Goal: Find specific page/section: Find specific page/section

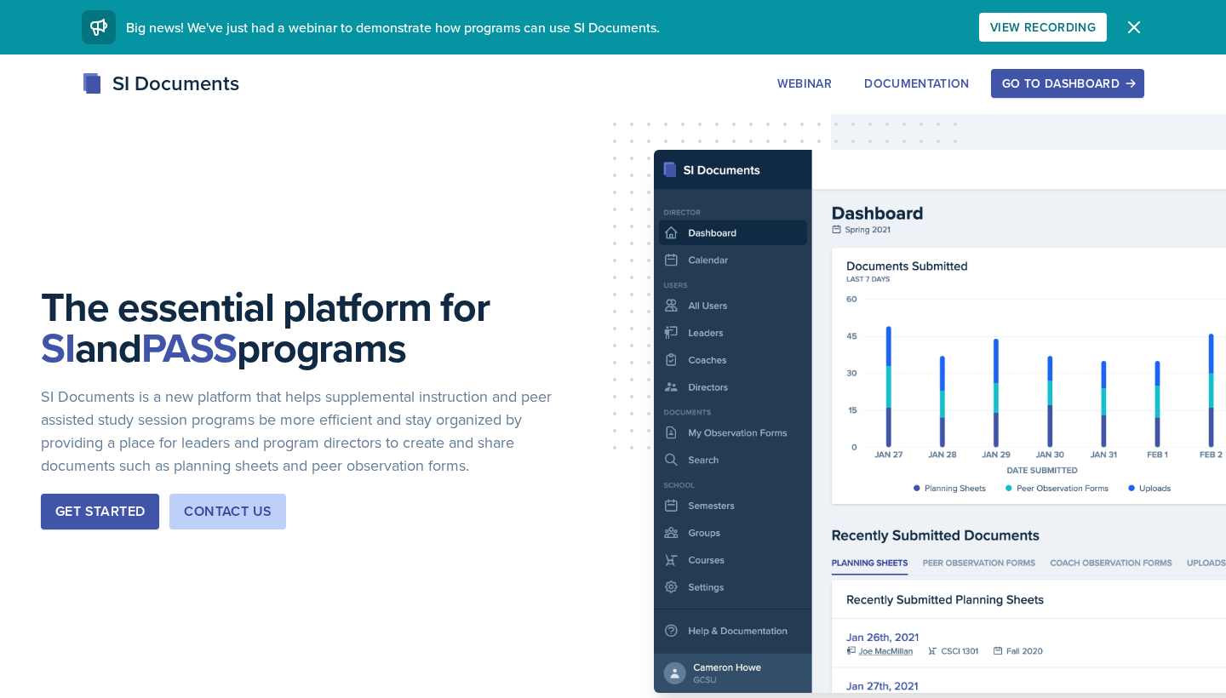
click at [1009, 73] on button "Go to Dashboard" at bounding box center [1067, 83] width 153 height 29
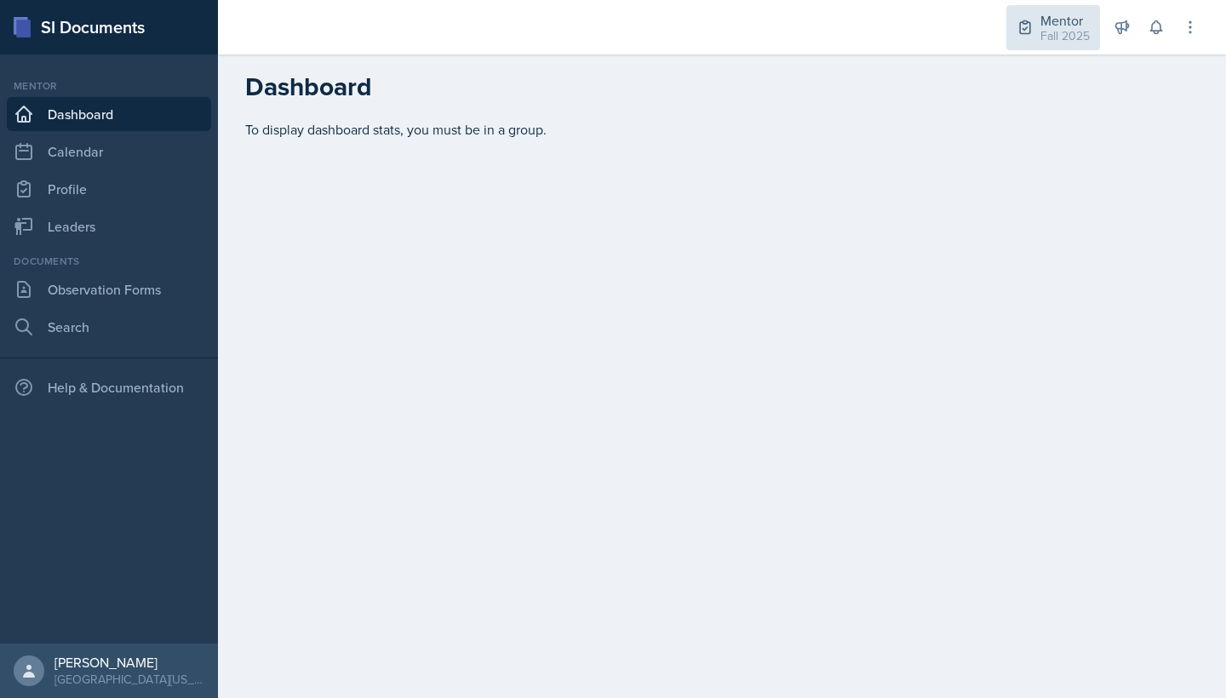
click at [1055, 15] on div "Mentor" at bounding box center [1065, 20] width 49 height 20
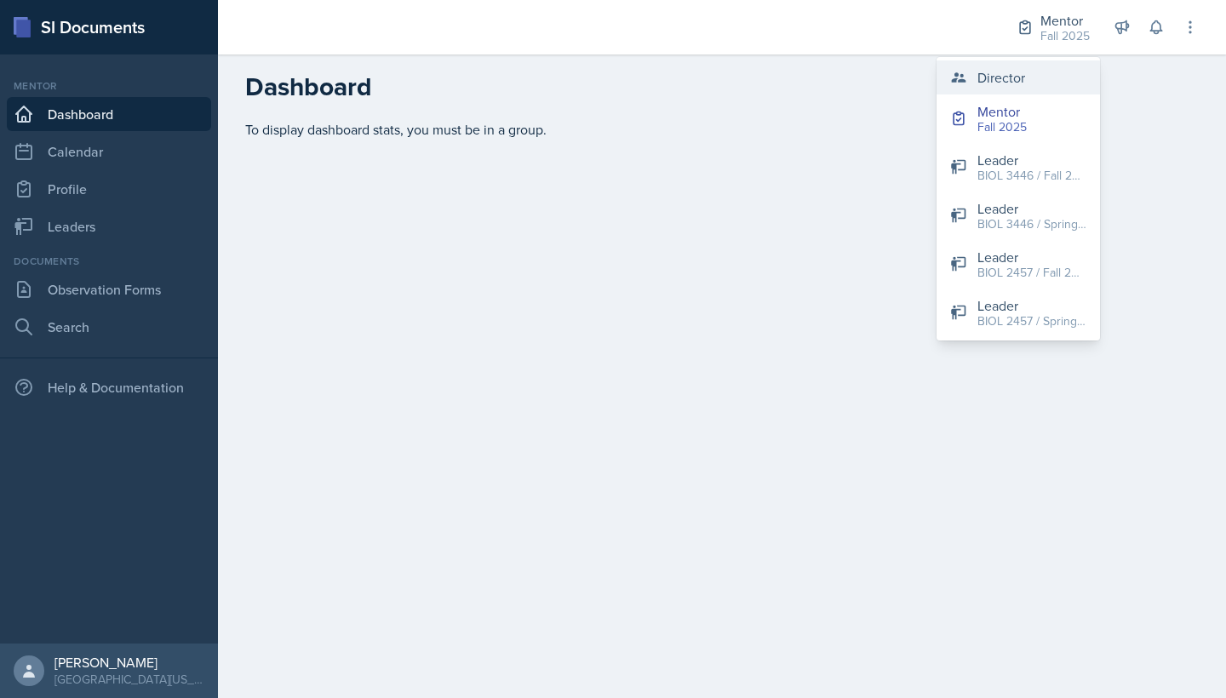
click at [1029, 85] on button "Director" at bounding box center [1019, 77] width 164 height 34
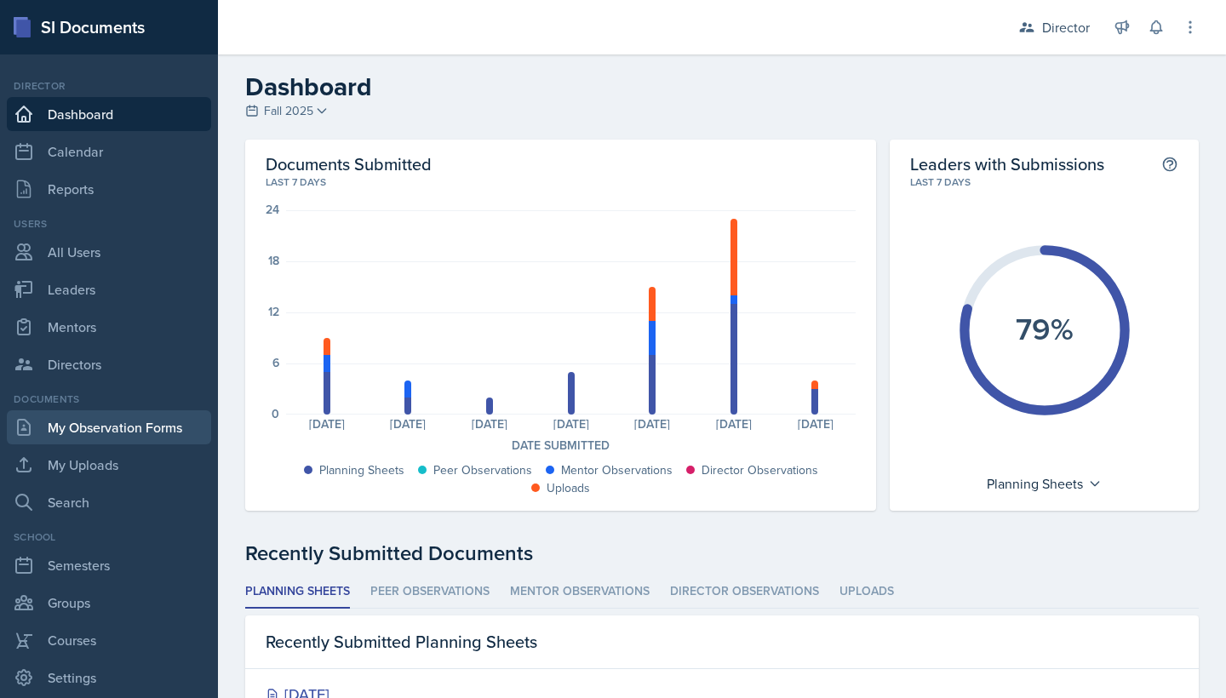
click at [152, 428] on link "My Observation Forms" at bounding box center [109, 428] width 204 height 34
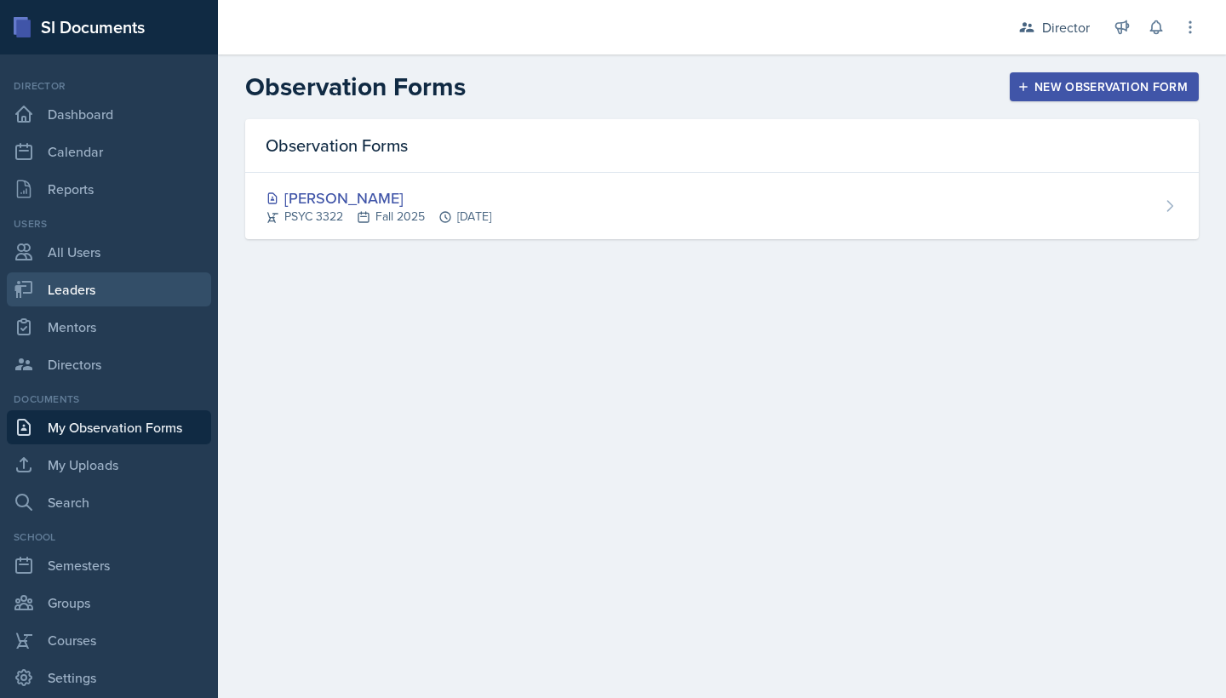
click at [107, 301] on link "Leaders" at bounding box center [109, 290] width 204 height 34
select select "a8c40de0-d7eb-4f82-90ee-ac0c6ce45f71"
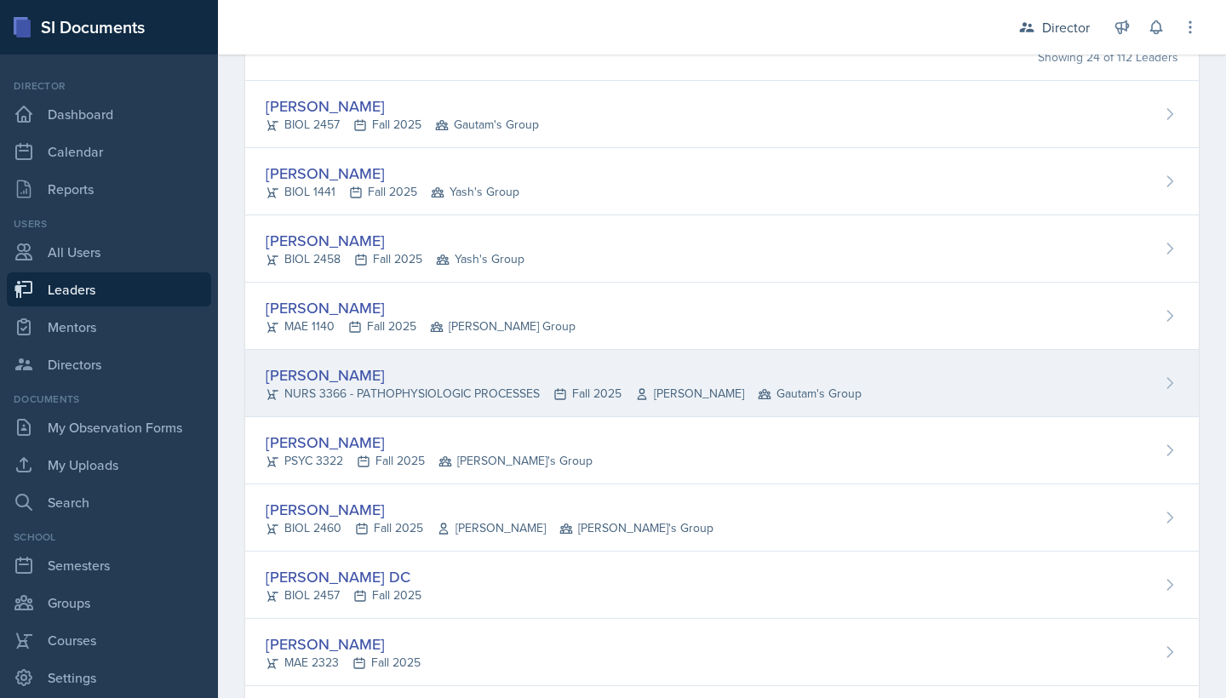
scroll to position [158, 0]
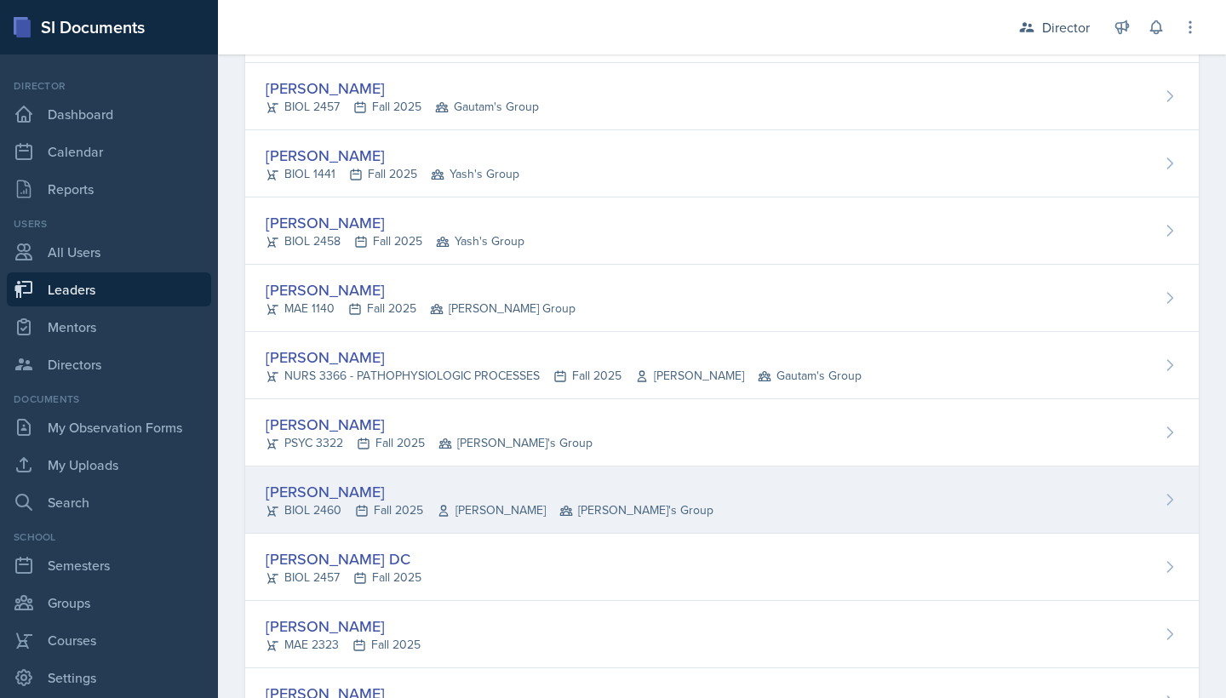
click at [376, 493] on div "[PERSON_NAME]" at bounding box center [490, 491] width 448 height 23
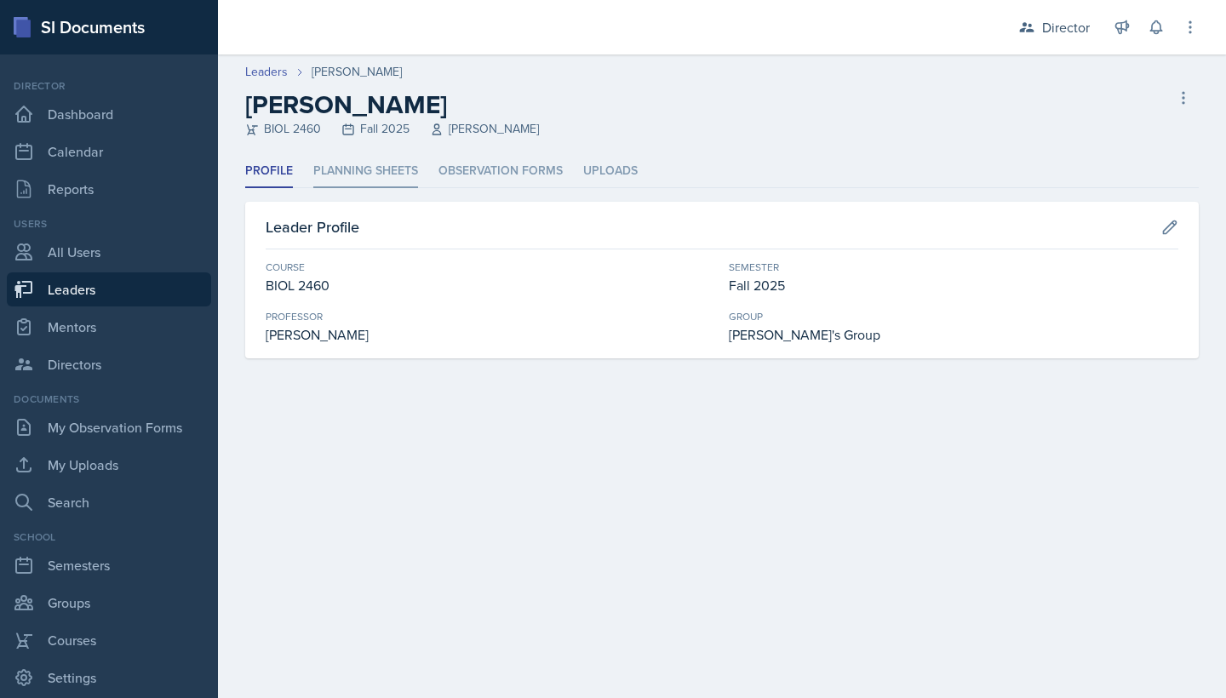
click at [402, 160] on li "Planning Sheets" at bounding box center [365, 171] width 105 height 33
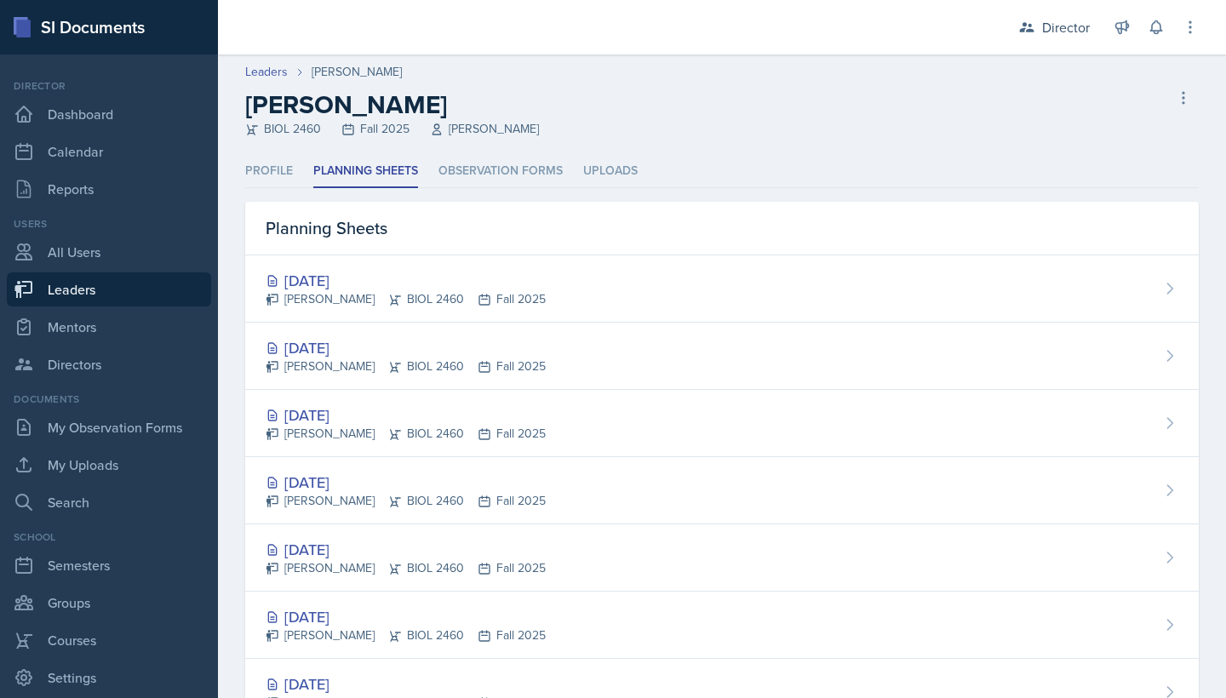
click at [364, 275] on div "[DATE]" at bounding box center [406, 280] width 280 height 23
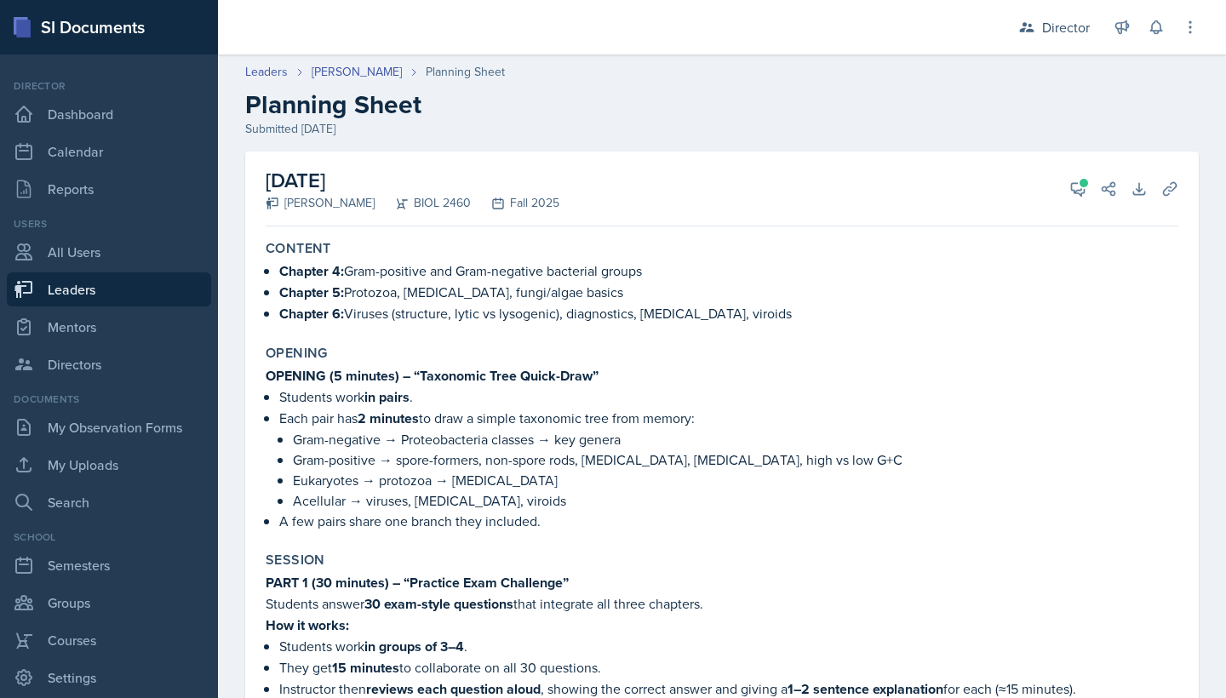
click at [150, 291] on link "Leaders" at bounding box center [109, 290] width 204 height 34
select select "a8c40de0-d7eb-4f82-90ee-ac0c6ce45f71"
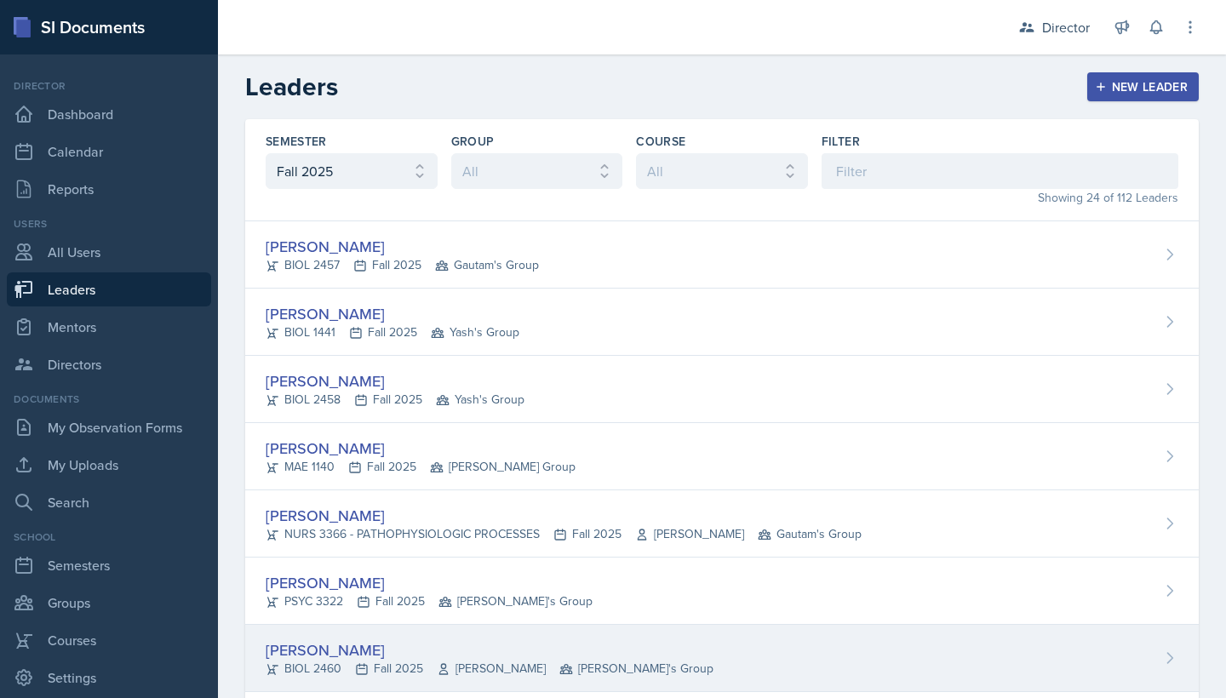
click at [342, 644] on div "[PERSON_NAME]" at bounding box center [490, 650] width 448 height 23
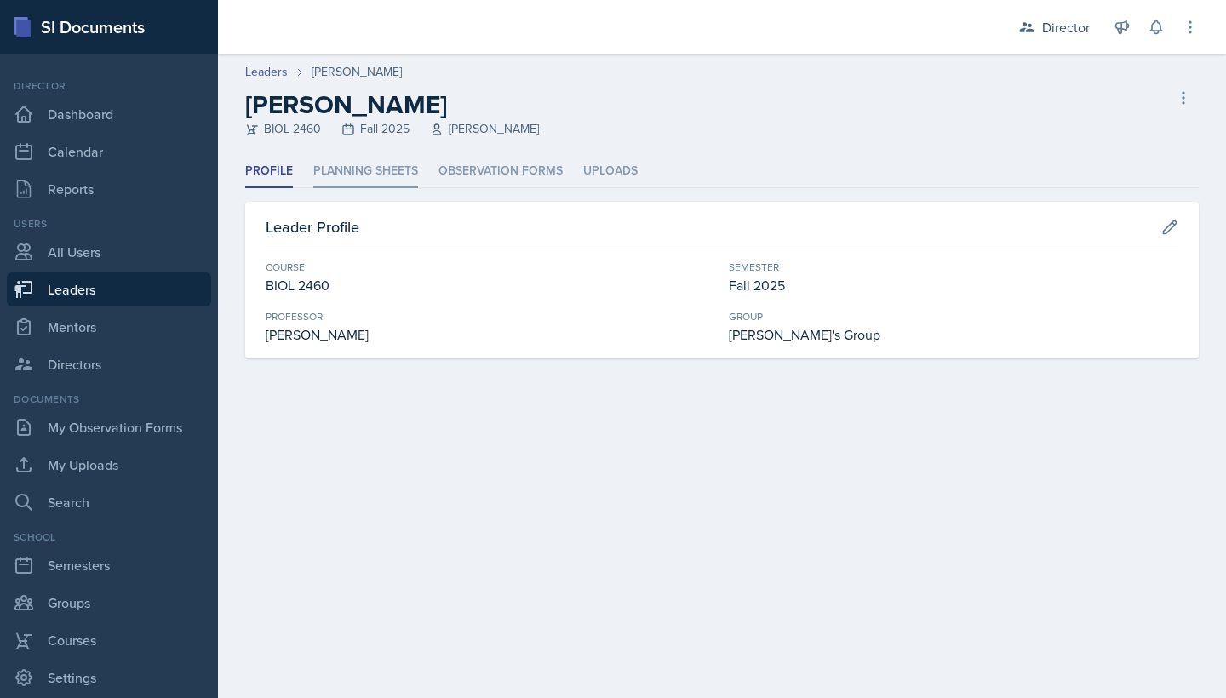
click at [405, 177] on li "Planning Sheets" at bounding box center [365, 171] width 105 height 33
